Goal: Transaction & Acquisition: Purchase product/service

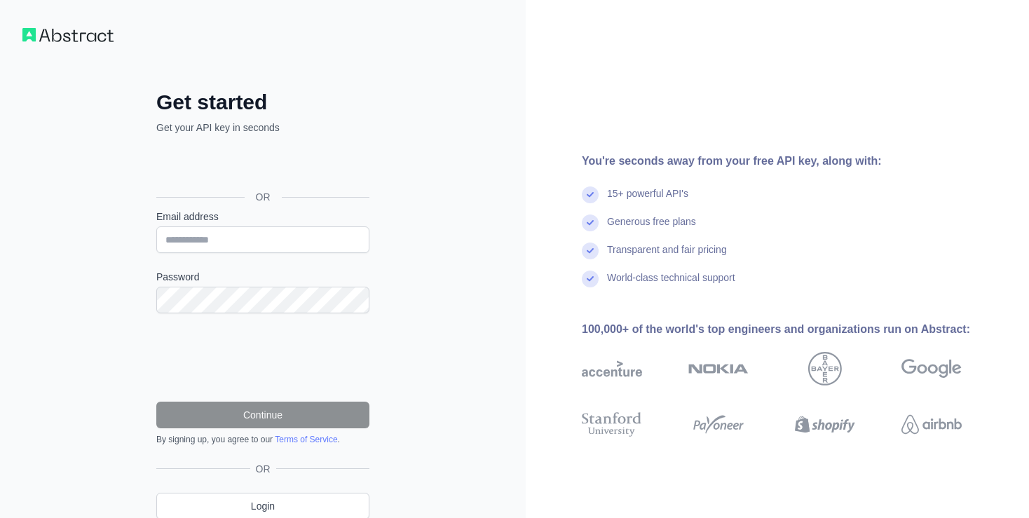
click at [306, 168] on div "Войти с аккаунтом Google (откроется в новой вкладке)" at bounding box center [261, 165] width 210 height 31
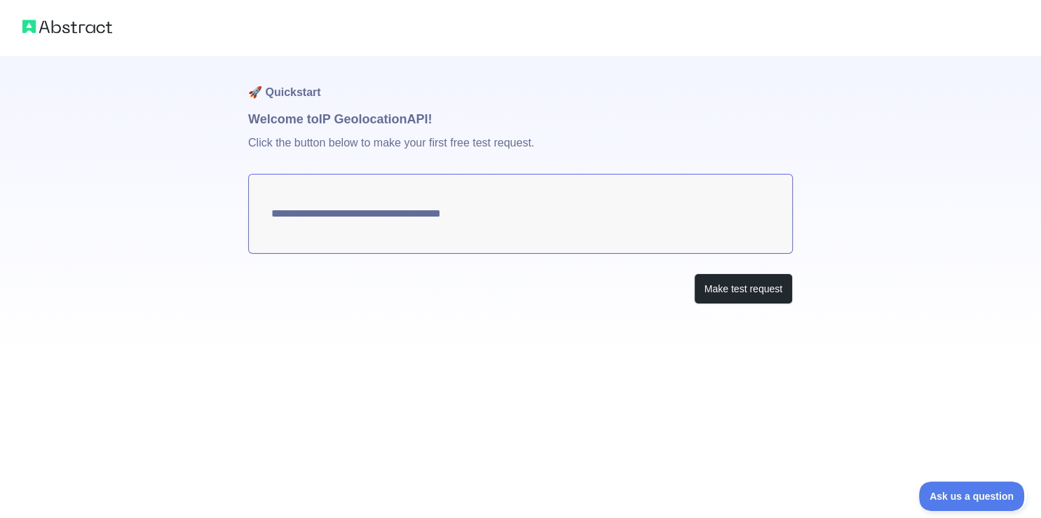
type textarea "**********"
click at [741, 291] on button "Make test request" at bounding box center [743, 289] width 99 height 32
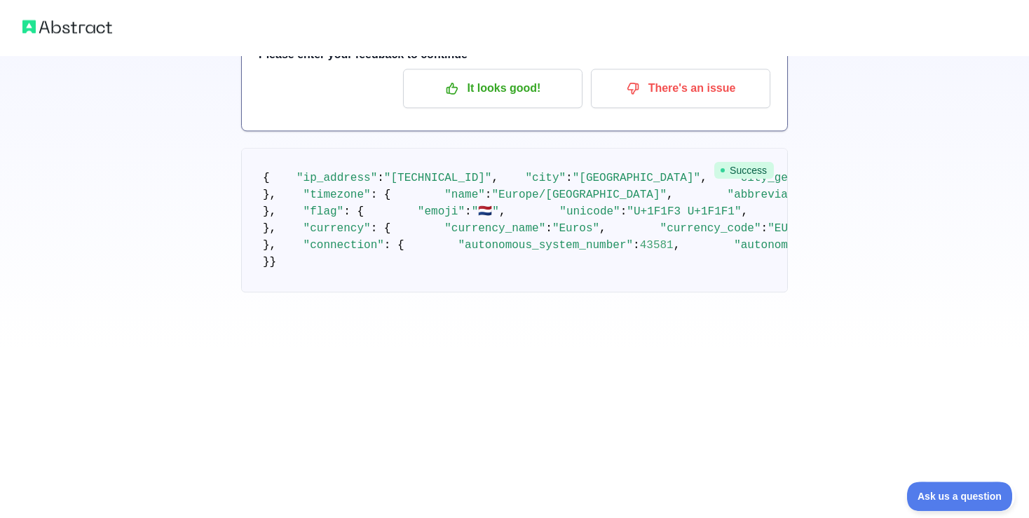
scroll to position [221, 0]
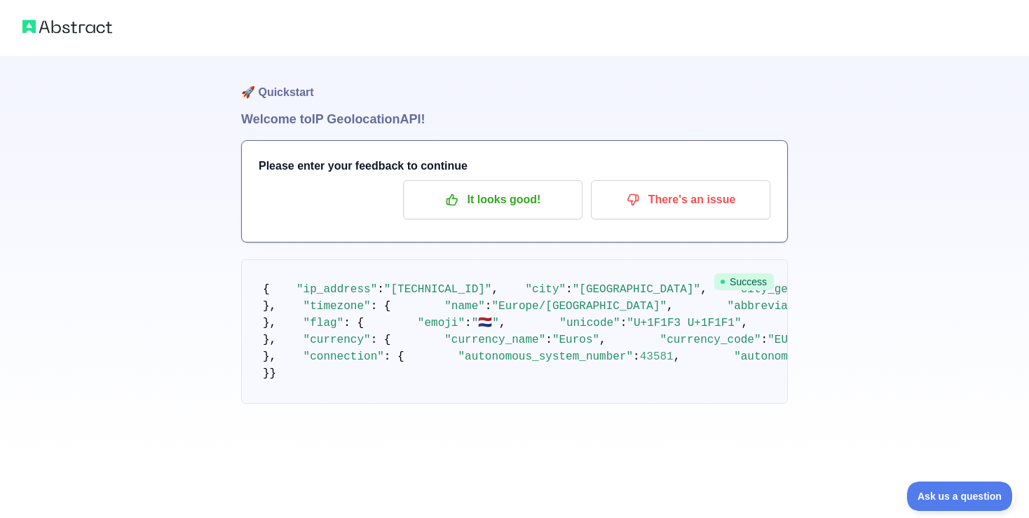
click at [884, 263] on div "🚀 Quickstart Welcome to IP Geolocation API! Please enter your feedback to conti…" at bounding box center [514, 230] width 1029 height 460
click at [924, 266] on div "🚀 Quickstart Welcome to IP Geolocation API! Please enter your feedback to conti…" at bounding box center [514, 230] width 1029 height 460
click at [842, 211] on div "🚀 Quickstart Welcome to IP Geolocation API! Please enter your feedback to conti…" at bounding box center [514, 230] width 1029 height 460
click at [868, 221] on div "🚀 Quickstart Welcome to IP Geolocation API! Please enter your feedback to conti…" at bounding box center [514, 230] width 1029 height 460
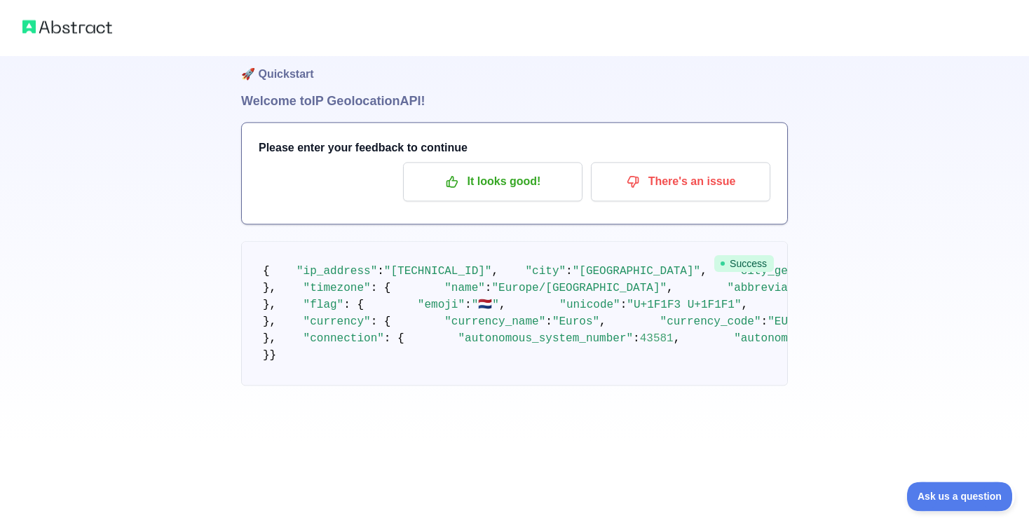
scroll to position [0, 0]
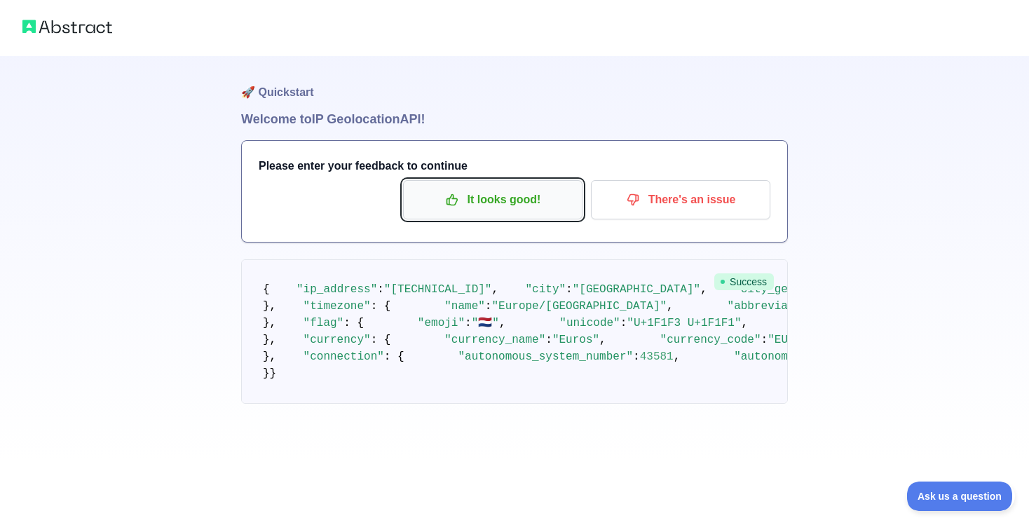
click at [521, 209] on p "It looks good!" at bounding box center [492, 200] width 158 height 24
